Goal: Contribute content: Contribute content

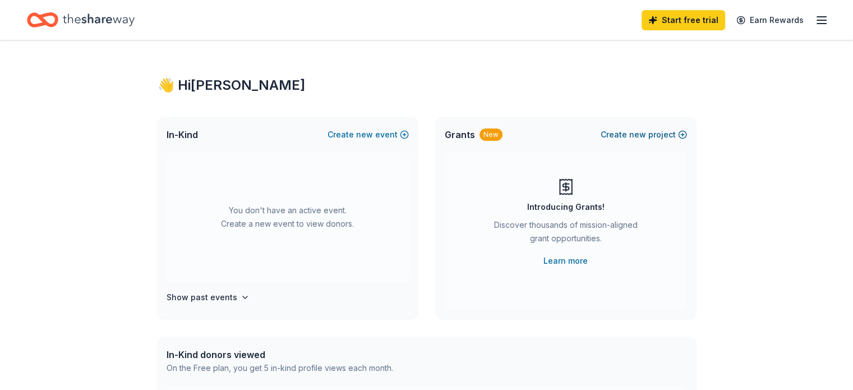
click at [641, 138] on span "new" at bounding box center [637, 134] width 17 height 13
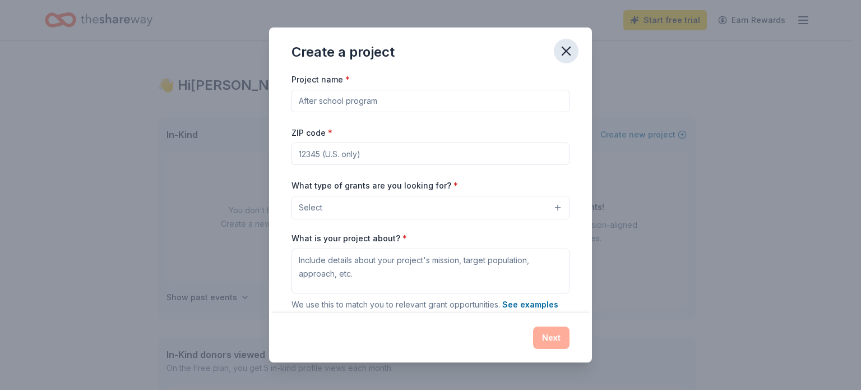
click at [565, 51] on icon "button" at bounding box center [566, 51] width 8 height 8
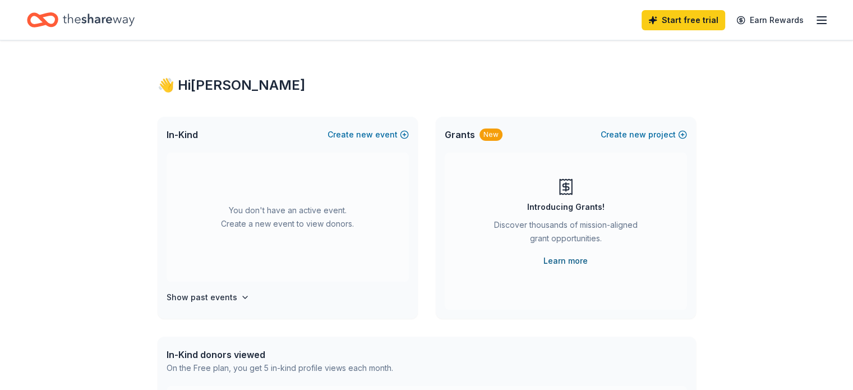
click at [570, 262] on link "Learn more" at bounding box center [565, 260] width 44 height 13
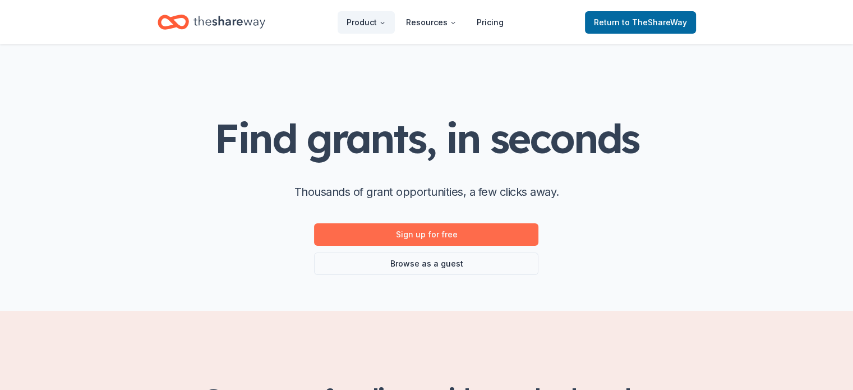
click at [398, 237] on link "Sign up for free" at bounding box center [426, 234] width 224 height 22
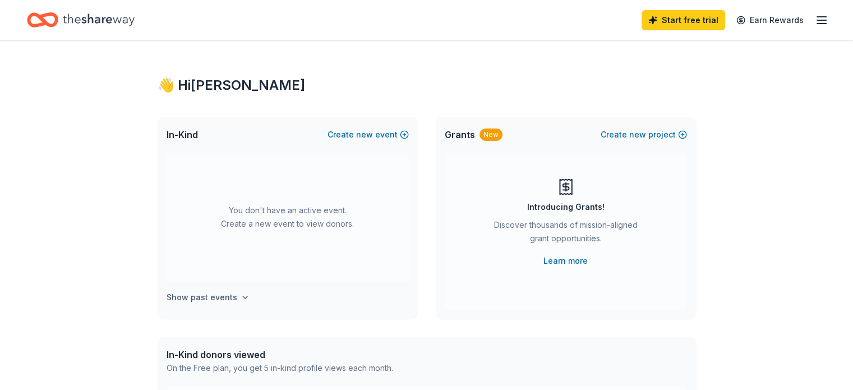
click at [229, 295] on h4 "Show past events" at bounding box center [202, 296] width 71 height 13
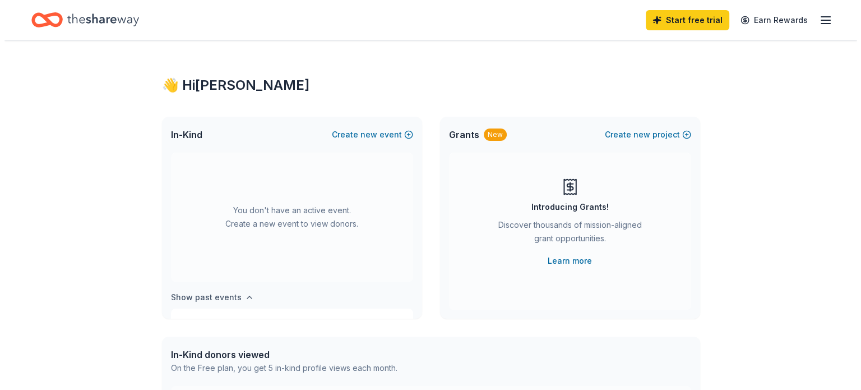
scroll to position [41, 0]
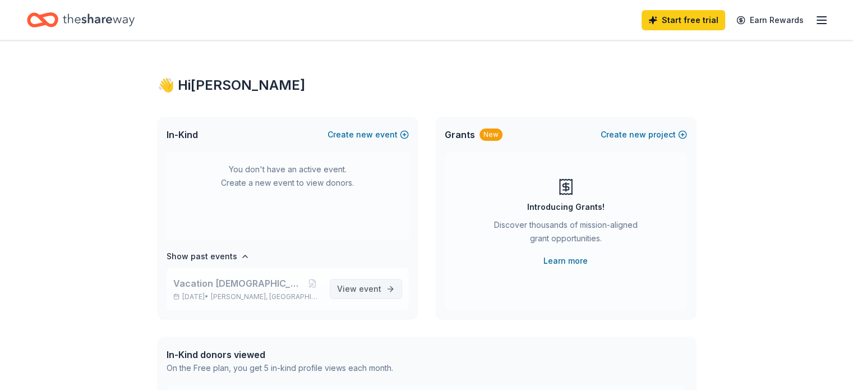
click at [365, 290] on span "event" at bounding box center [370, 289] width 22 height 10
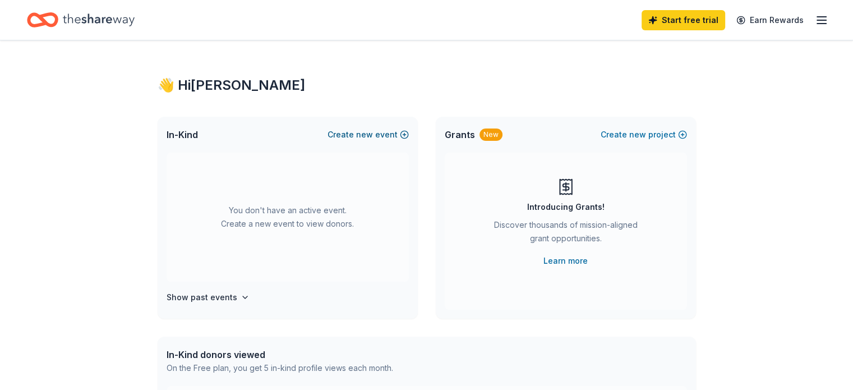
click at [369, 133] on span "new" at bounding box center [364, 134] width 17 height 13
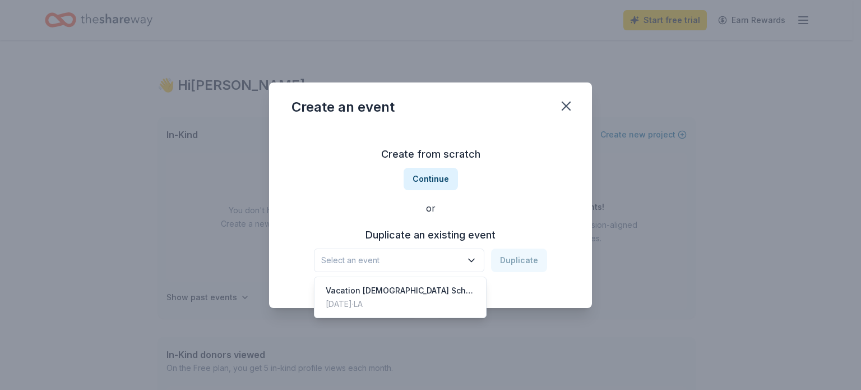
click at [475, 264] on icon "button" at bounding box center [471, 260] width 11 height 11
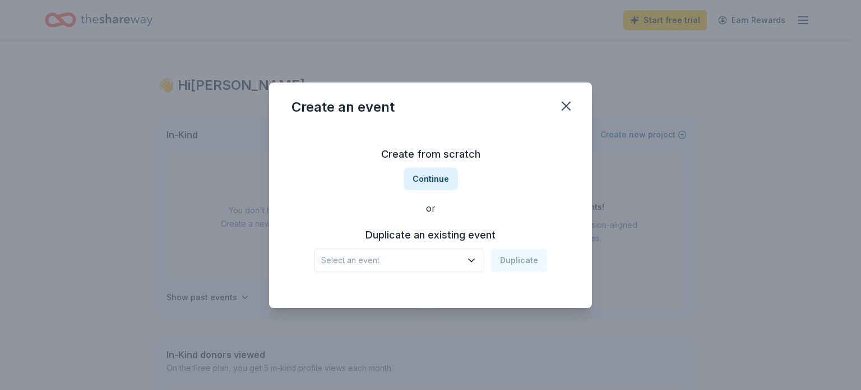
click at [475, 264] on icon "button" at bounding box center [471, 260] width 11 height 11
click at [436, 179] on button "Continue" at bounding box center [431, 179] width 54 height 22
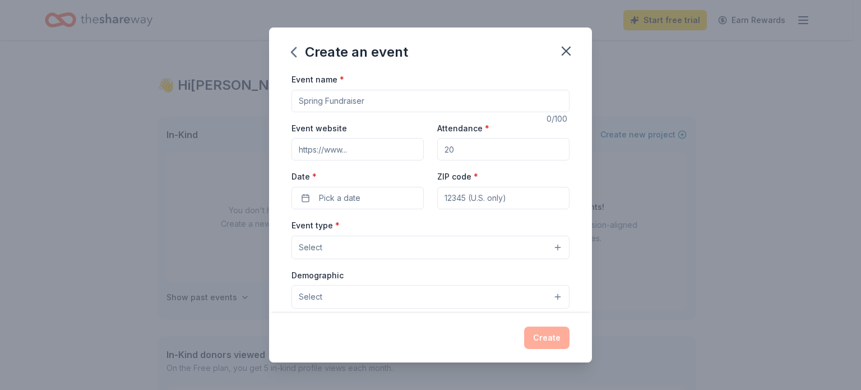
click at [317, 105] on input "Event name *" at bounding box center [431, 101] width 278 height 22
click at [375, 98] on input "Event name *" at bounding box center [431, 101] width 278 height 22
click at [345, 109] on input "Warmth for the Winter" at bounding box center [431, 101] width 278 height 22
type input "Warmth for the Winter"
click at [454, 152] on input "Attendance *" at bounding box center [503, 149] width 132 height 22
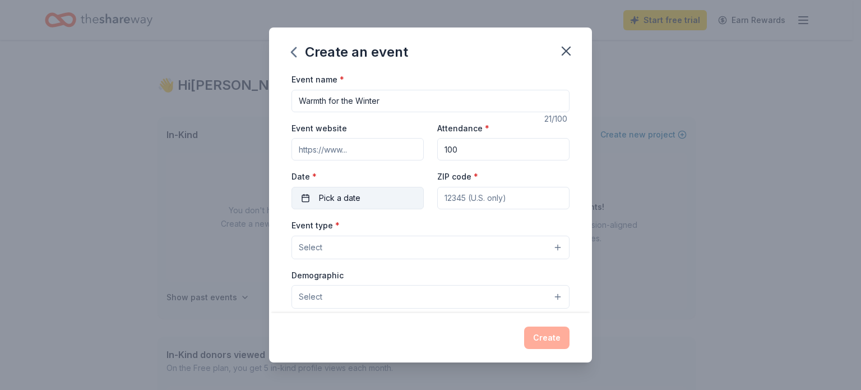
type input "100"
click at [307, 201] on button "Pick a date" at bounding box center [358, 198] width 132 height 22
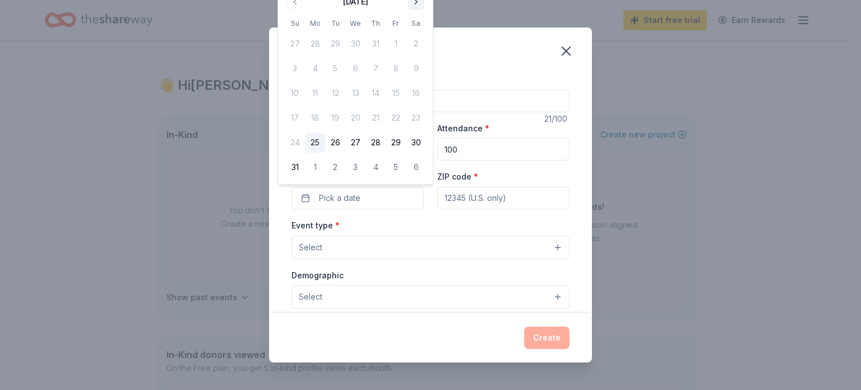
click at [414, 1] on button "Go to next month" at bounding box center [416, 2] width 16 height 16
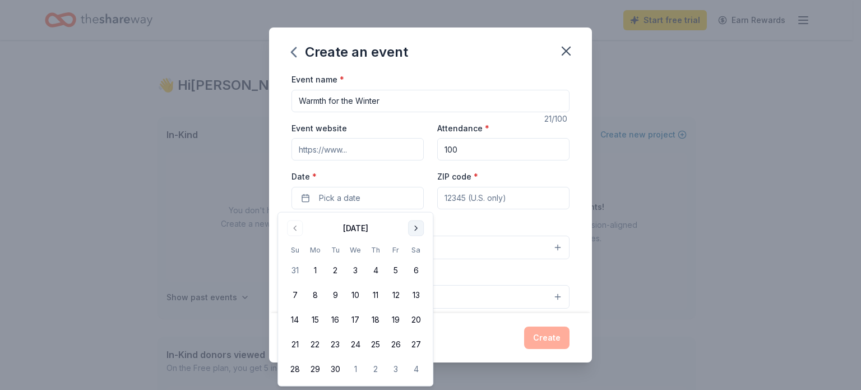
click at [413, 230] on button "Go to next month" at bounding box center [416, 228] width 16 height 16
click at [414, 230] on button "Go to next month" at bounding box center [416, 228] width 16 height 16
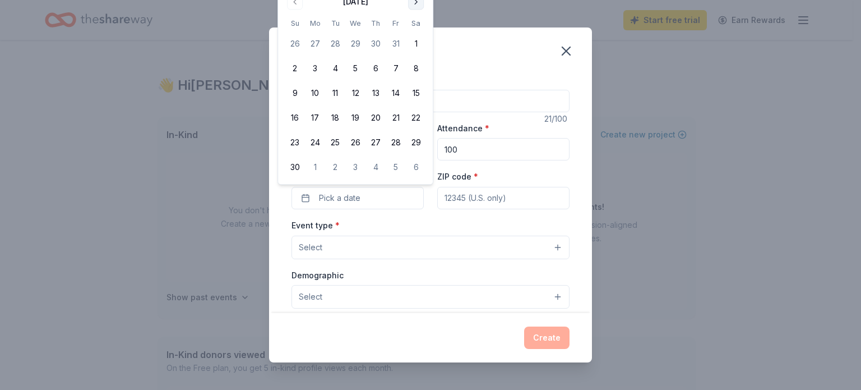
click at [417, 2] on button "Go to next month" at bounding box center [416, 2] width 16 height 16
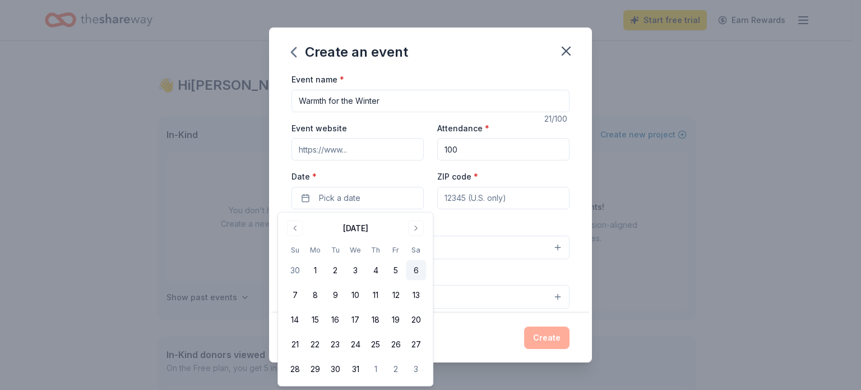
click at [413, 274] on button "6" at bounding box center [416, 270] width 20 height 20
click at [417, 228] on button "Go to next month" at bounding box center [416, 228] width 16 height 16
click at [418, 369] on button "31" at bounding box center [416, 369] width 20 height 20
click at [409, 201] on span "button" at bounding box center [411, 197] width 13 height 13
click at [415, 345] on button "24" at bounding box center [416, 344] width 20 height 20
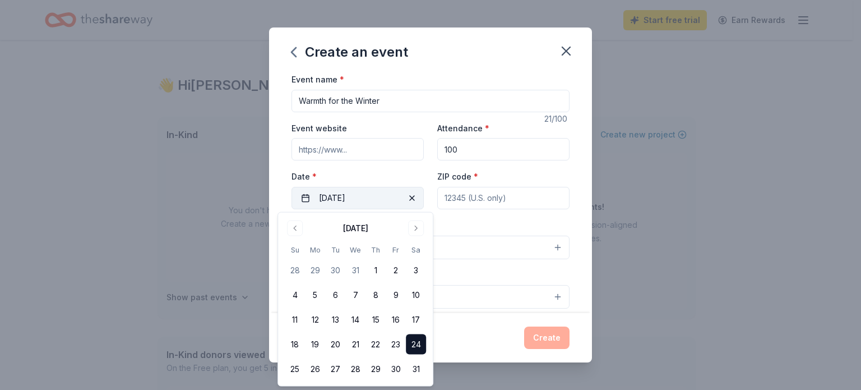
click at [518, 60] on div "Create an event" at bounding box center [430, 49] width 323 height 45
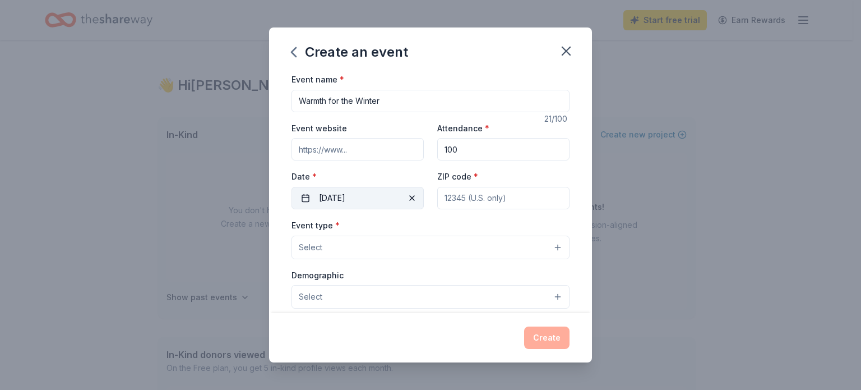
click at [451, 197] on input "ZIP code *" at bounding box center [503, 198] width 132 height 22
type input "70814"
type input "11047 Toledo Bend Ave"
click at [343, 251] on button "Select" at bounding box center [431, 247] width 278 height 24
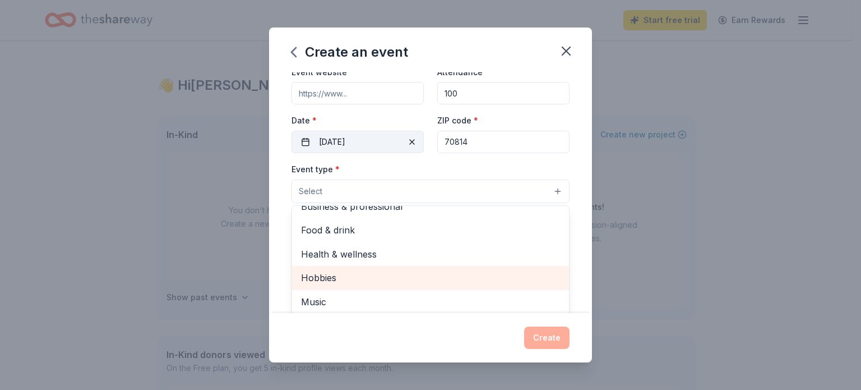
scroll to position [112, 0]
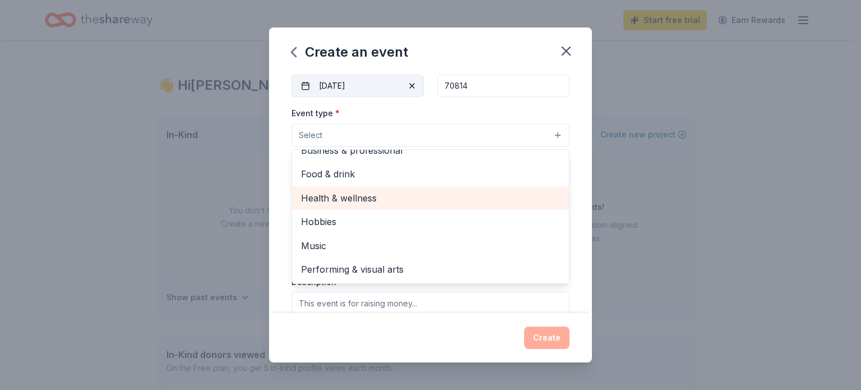
click at [357, 201] on span "Health & wellness" at bounding box center [430, 198] width 259 height 15
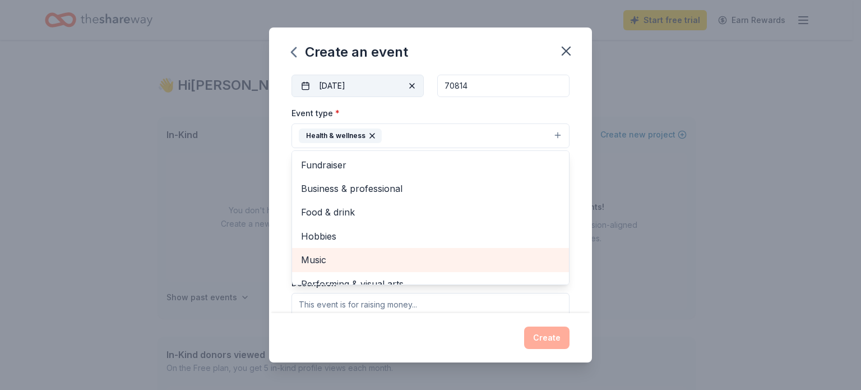
scroll to position [13, 0]
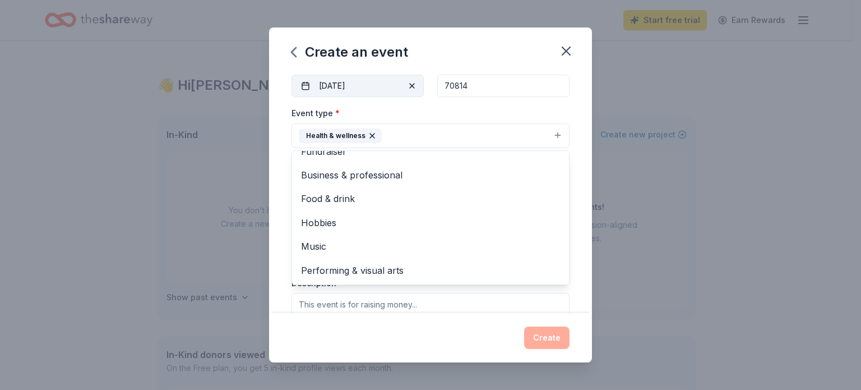
click at [576, 278] on div "Event name * Warmth for the Winter 21 /100 Event website Attendance * 100 Date …" at bounding box center [430, 192] width 323 height 241
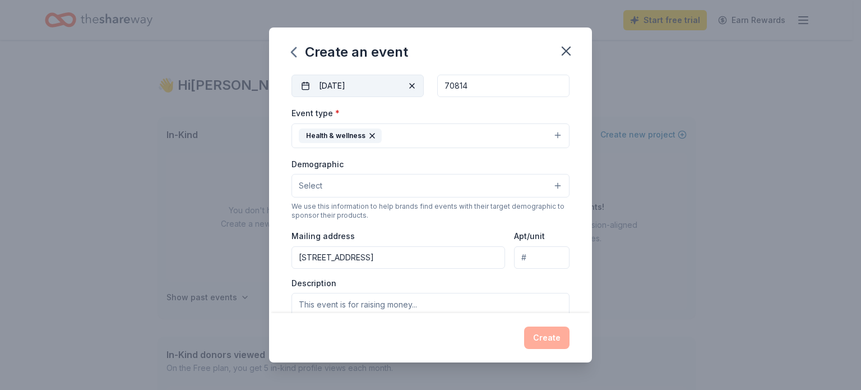
click at [373, 187] on button "Select" at bounding box center [431, 186] width 278 height 24
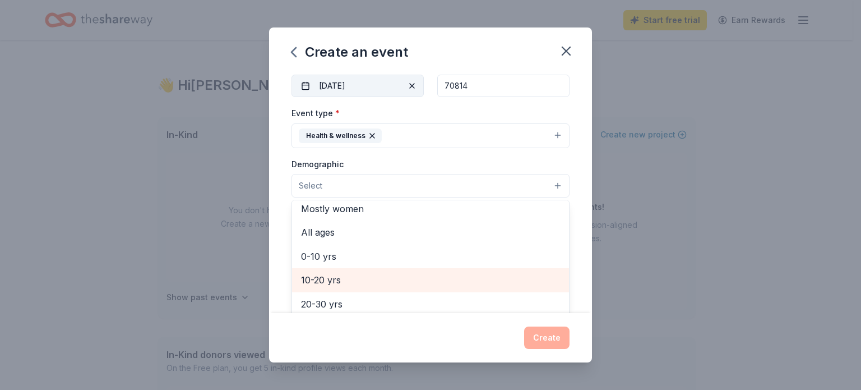
scroll to position [11, 0]
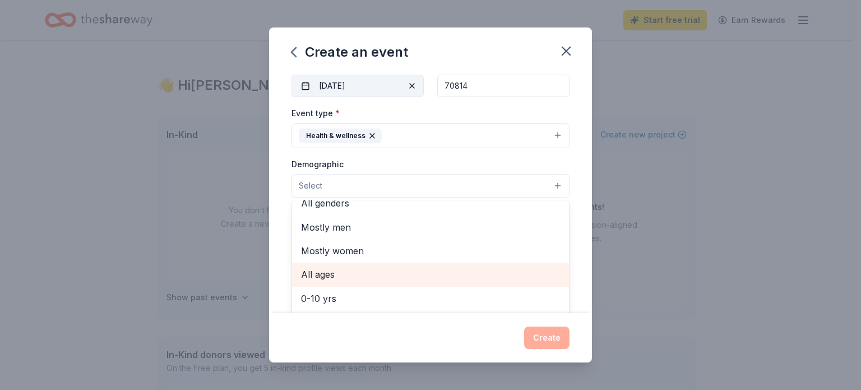
click at [348, 269] on span "All ages" at bounding box center [430, 274] width 259 height 15
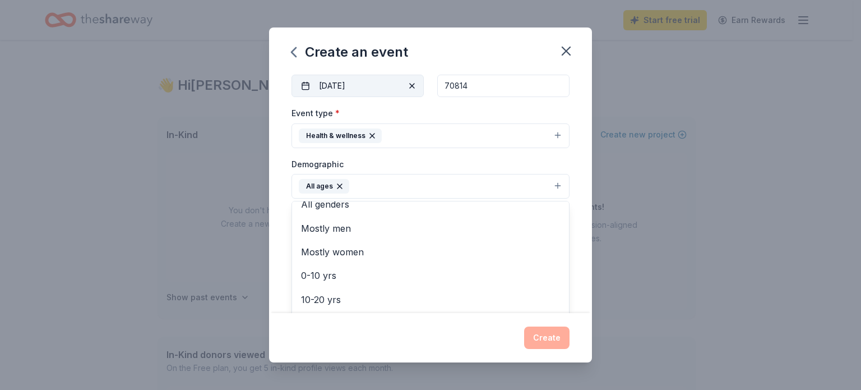
click at [547, 340] on div "Create an event Event name * Warmth for the Winter 21 /100 Event website Attend…" at bounding box center [430, 194] width 323 height 335
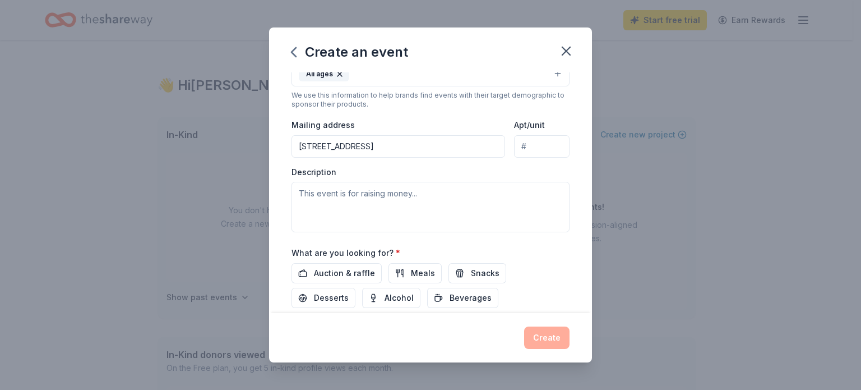
scroll to position [280, 0]
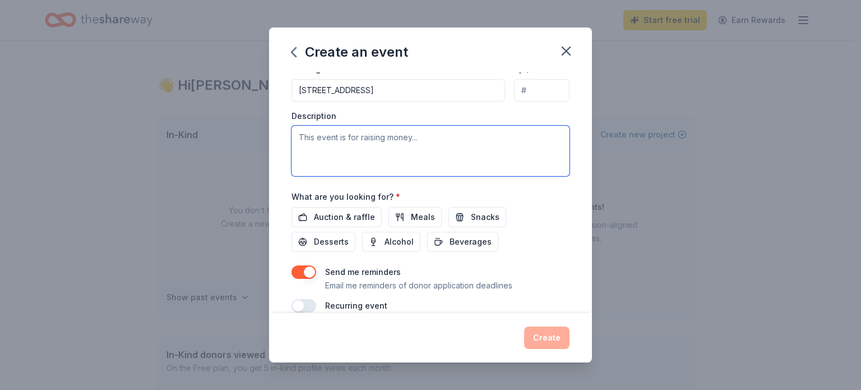
click at [342, 144] on textarea at bounding box center [431, 151] width 278 height 50
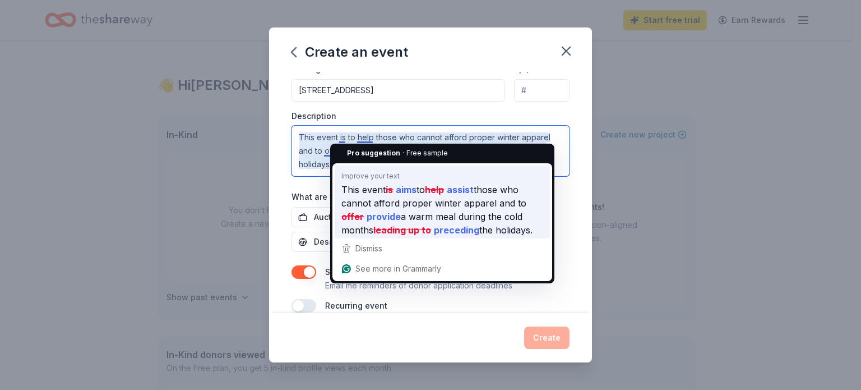
type textarea "This event is to help those who cannot afford proper winter apparel and to offe…"
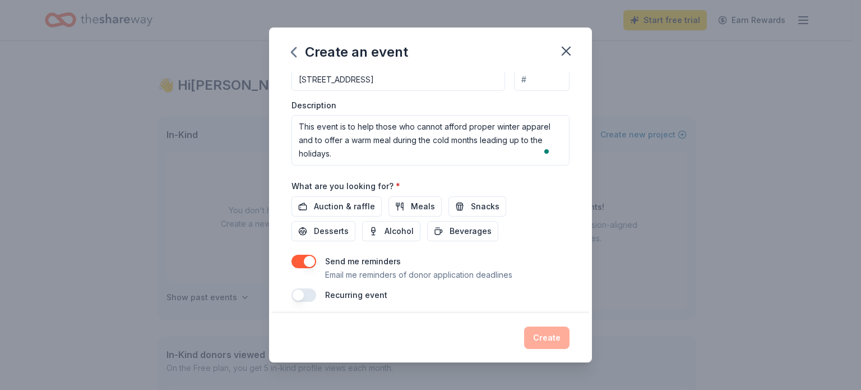
scroll to position [297, 0]
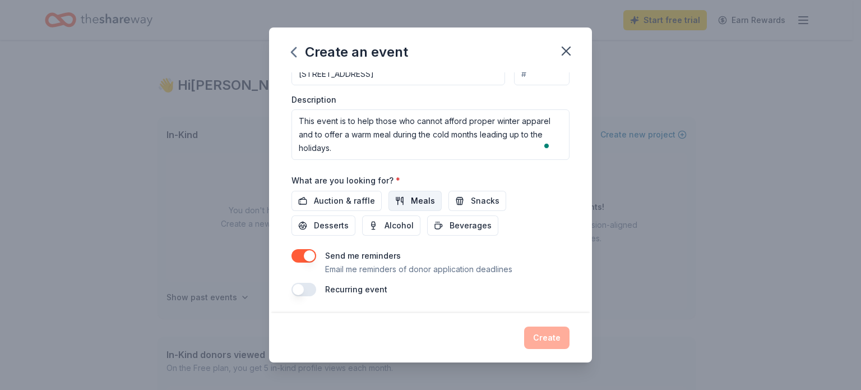
click at [422, 204] on span "Meals" at bounding box center [423, 200] width 24 height 13
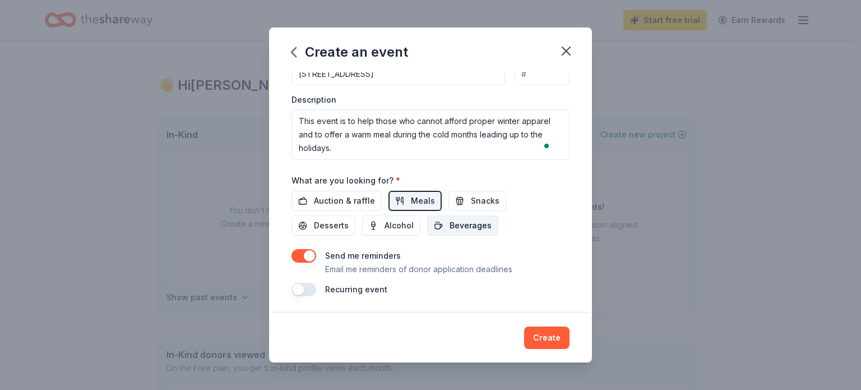
click at [463, 230] on button "Beverages" at bounding box center [462, 225] width 71 height 20
click at [471, 197] on span "Snacks" at bounding box center [485, 200] width 29 height 13
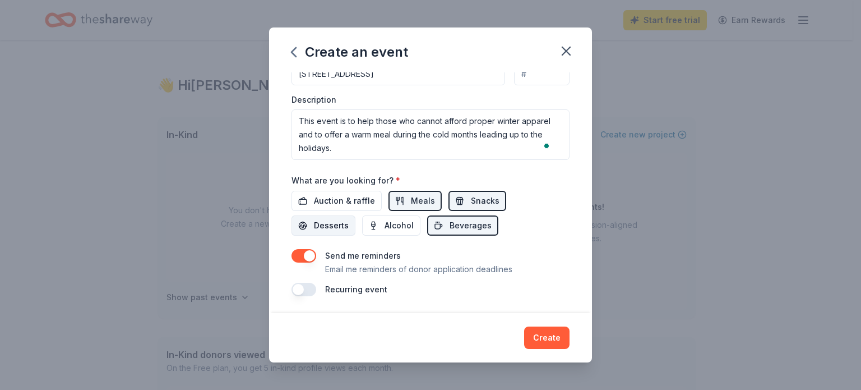
click at [326, 227] on span "Desserts" at bounding box center [331, 225] width 35 height 13
click at [308, 286] on button "button" at bounding box center [304, 289] width 25 height 13
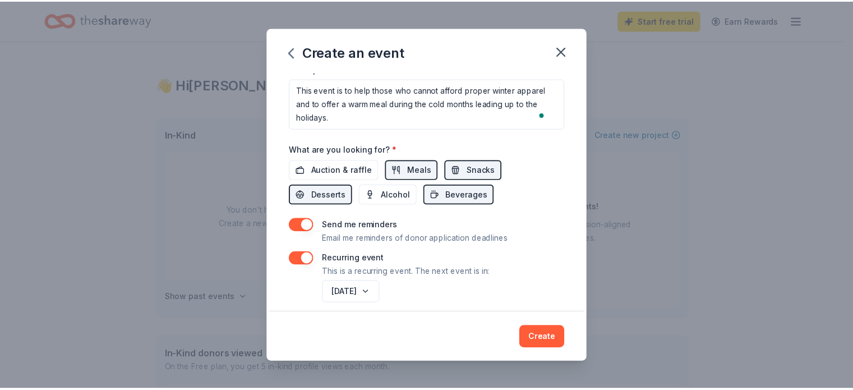
scroll to position [337, 0]
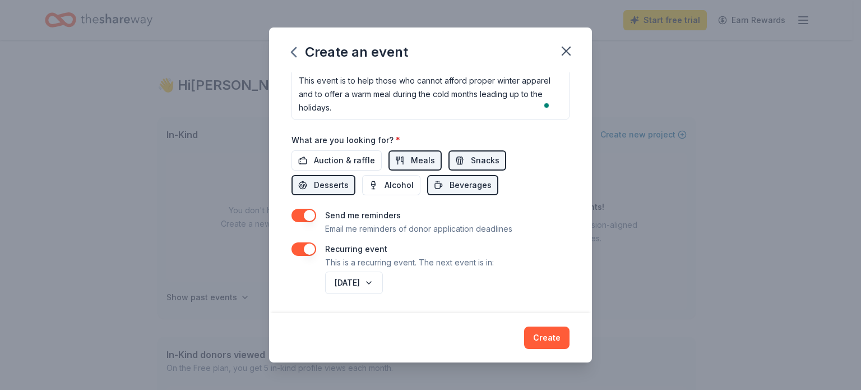
click at [555, 339] on button "Create" at bounding box center [546, 337] width 45 height 22
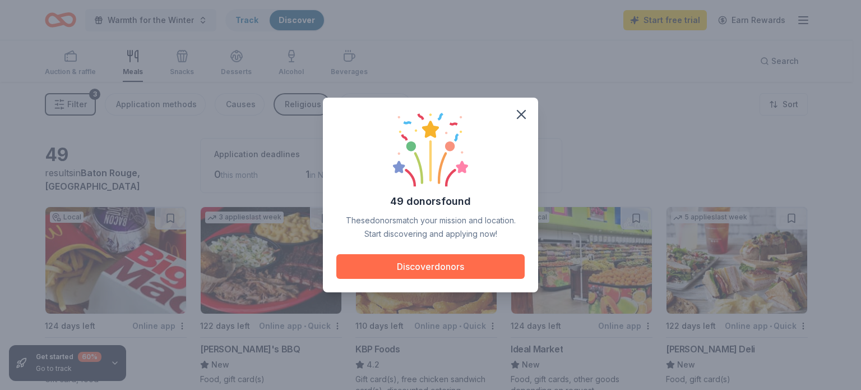
click at [416, 268] on button "Discover donors" at bounding box center [430, 266] width 188 height 25
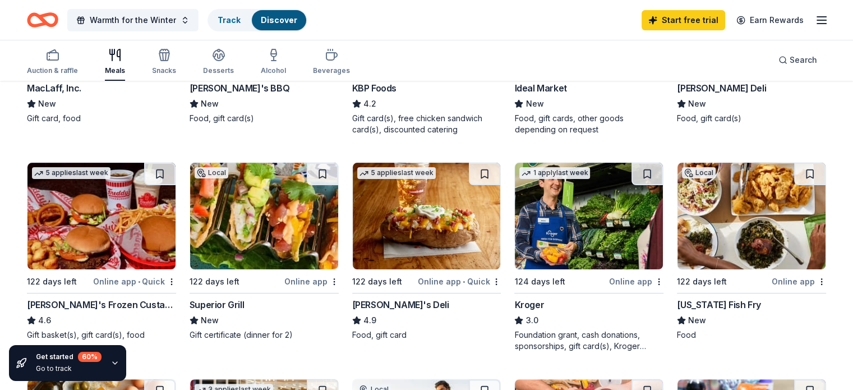
scroll to position [280, 0]
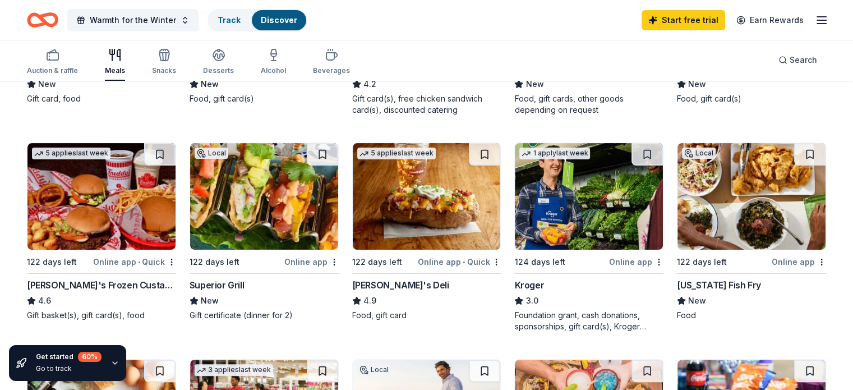
click at [586, 221] on img at bounding box center [589, 196] width 148 height 107
click at [71, 64] on div "Auction & raffle" at bounding box center [52, 61] width 51 height 27
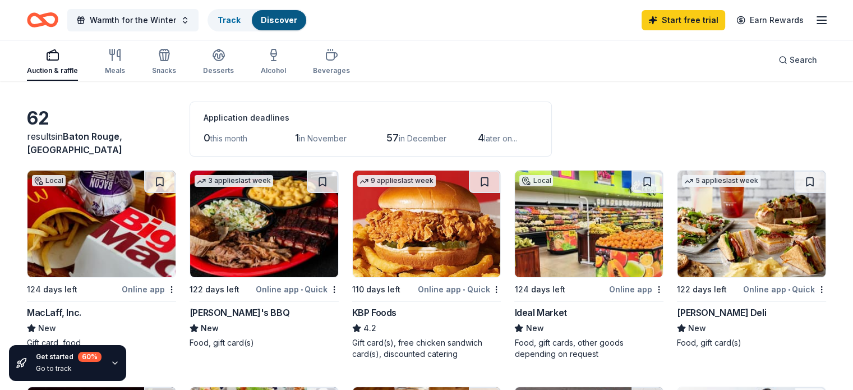
scroll to position [56, 0]
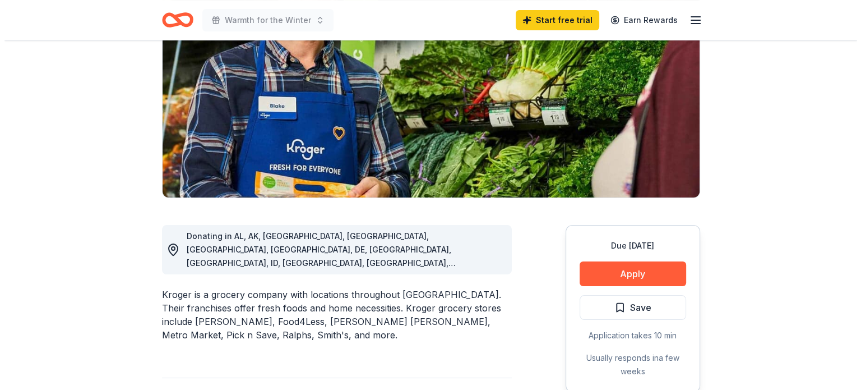
scroll to position [168, 0]
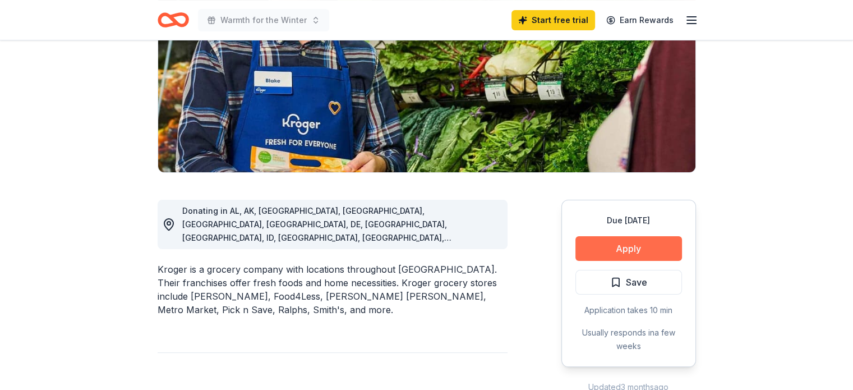
click at [623, 246] on button "Apply" at bounding box center [628, 248] width 107 height 25
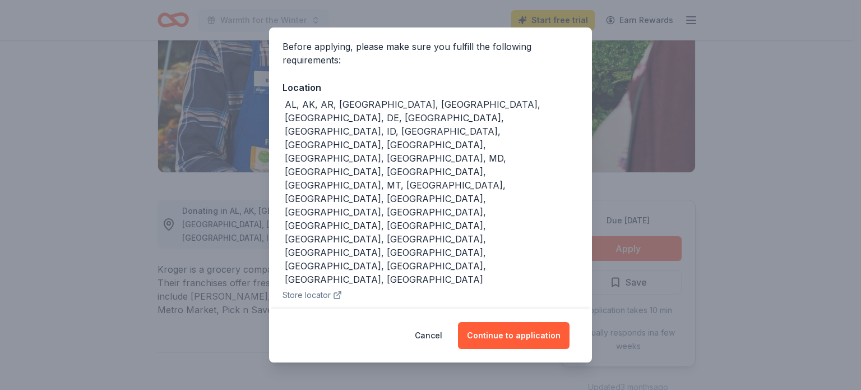
scroll to position [87, 0]
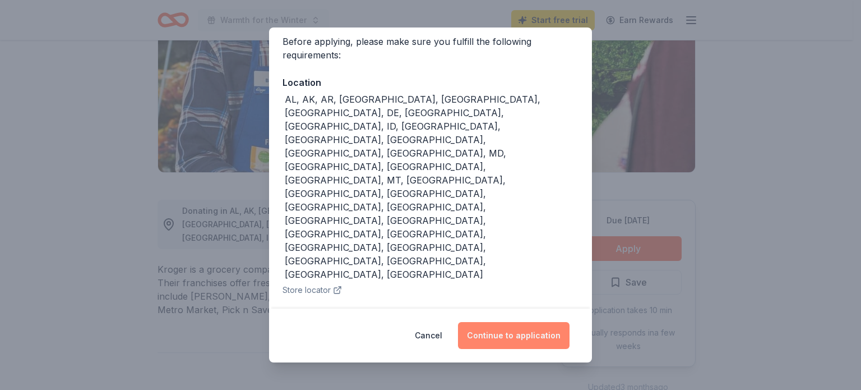
click at [514, 340] on button "Continue to application" at bounding box center [514, 335] width 112 height 27
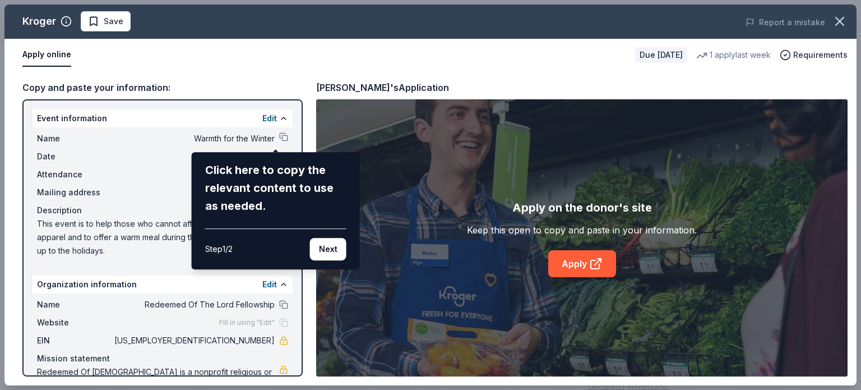
click at [245, 187] on div "Click here to copy the relevant content to use as needed." at bounding box center [275, 188] width 141 height 54
click at [227, 173] on div "Click here to copy the relevant content to use as needed." at bounding box center [275, 188] width 141 height 54
click at [323, 253] on button "Next" at bounding box center [328, 249] width 36 height 22
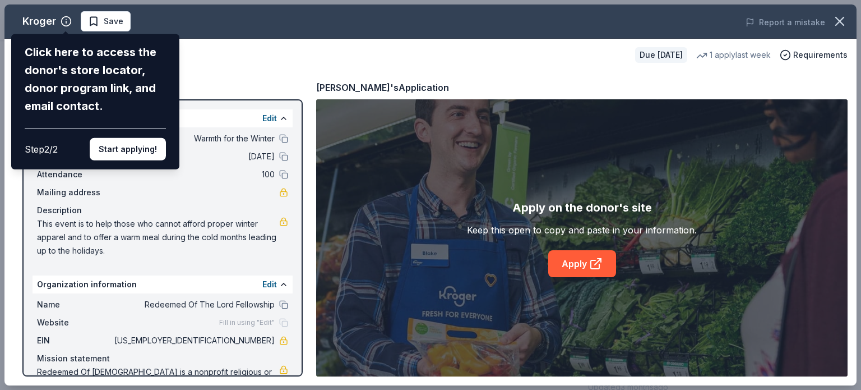
click at [129, 151] on button "Start applying!" at bounding box center [128, 149] width 76 height 22
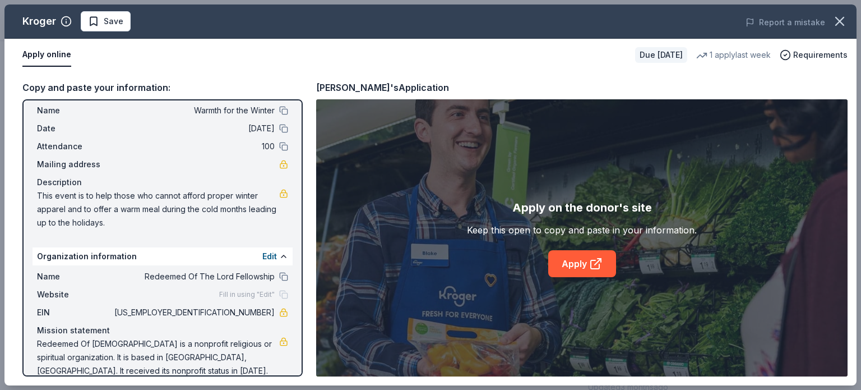
scroll to position [43, 0]
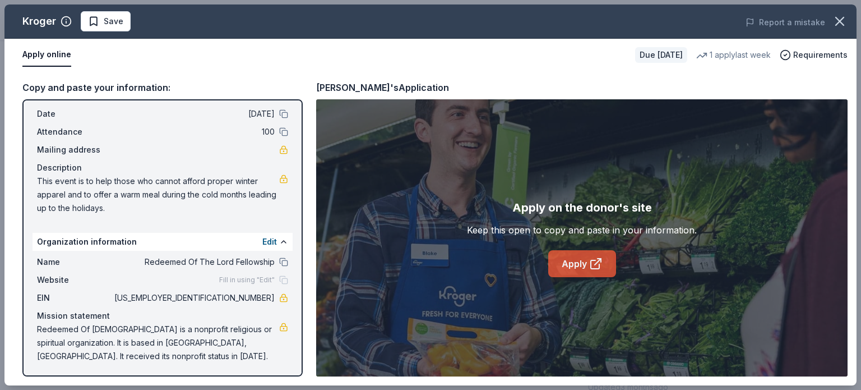
click at [582, 264] on link "Apply" at bounding box center [582, 263] width 68 height 27
